Goal: Transaction & Acquisition: Purchase product/service

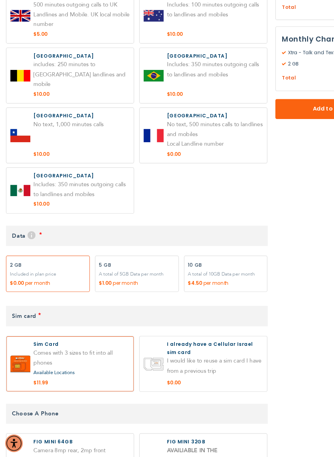
scroll to position [407, 0]
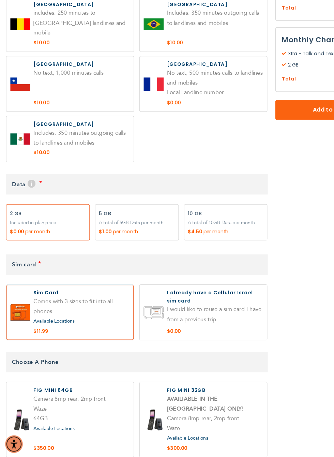
click at [200, 240] on label "Add" at bounding box center [193, 255] width 72 height 31
radio input "true"
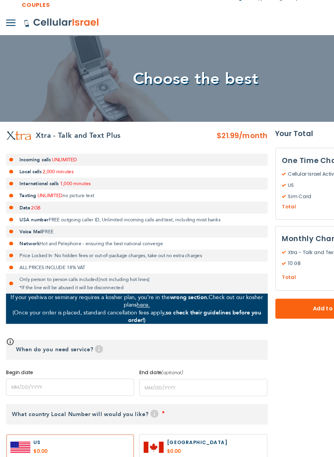
scroll to position [0, 0]
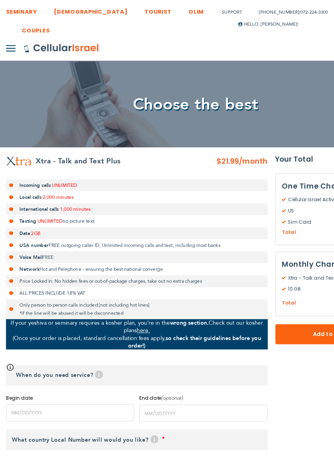
click at [17, 11] on link "SEMINARY" at bounding box center [18, 8] width 26 height 13
